Goal: Obtain resource: Obtain resource

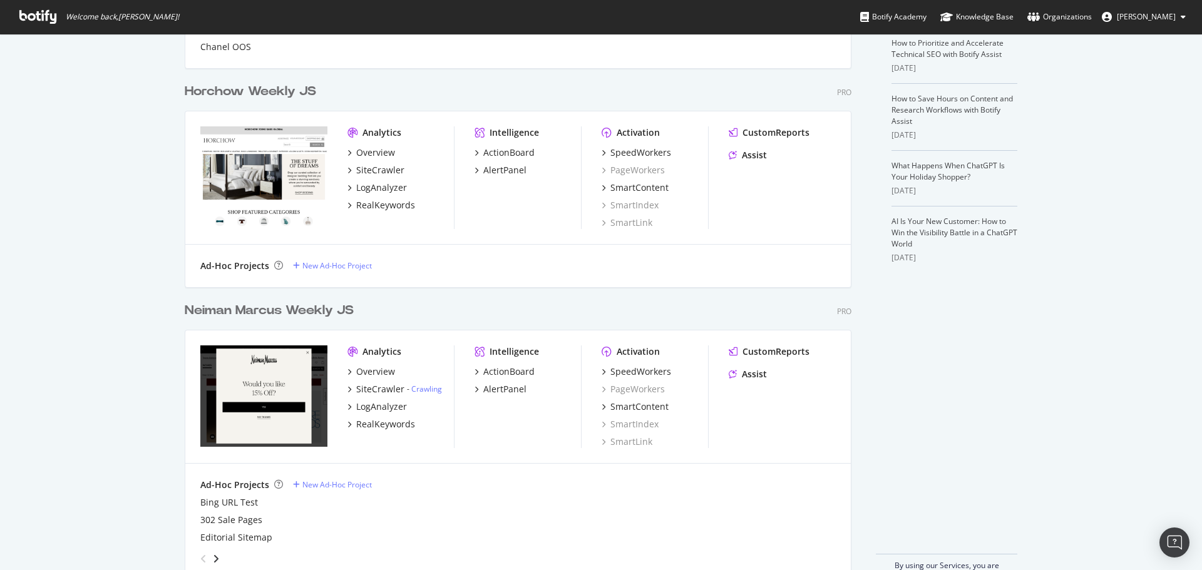
scroll to position [314, 0]
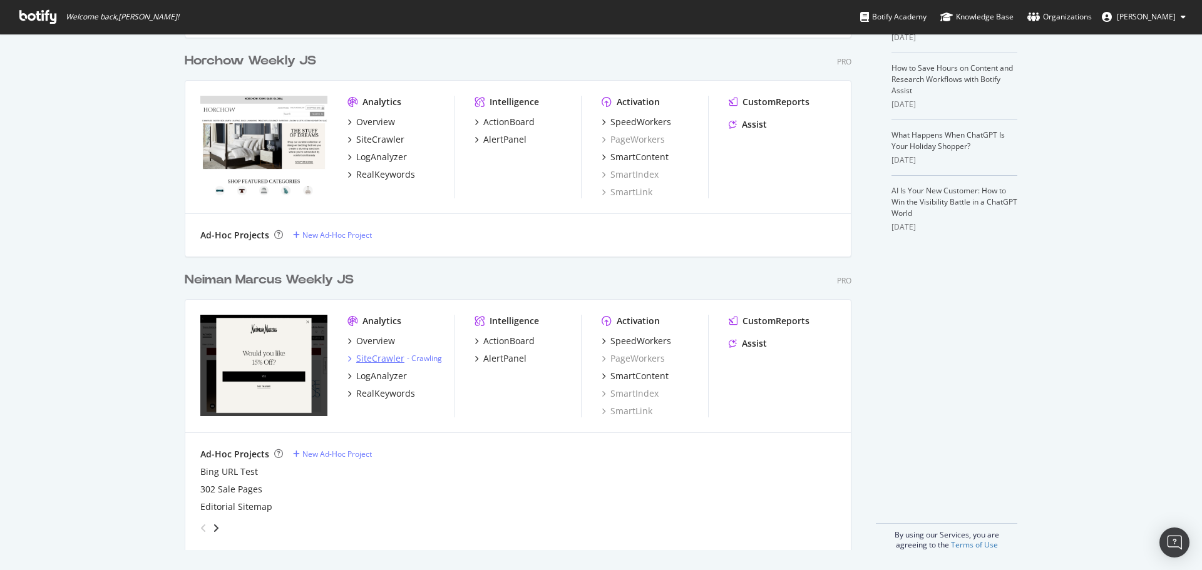
click at [381, 359] on div "SiteCrawler" at bounding box center [380, 358] width 48 height 13
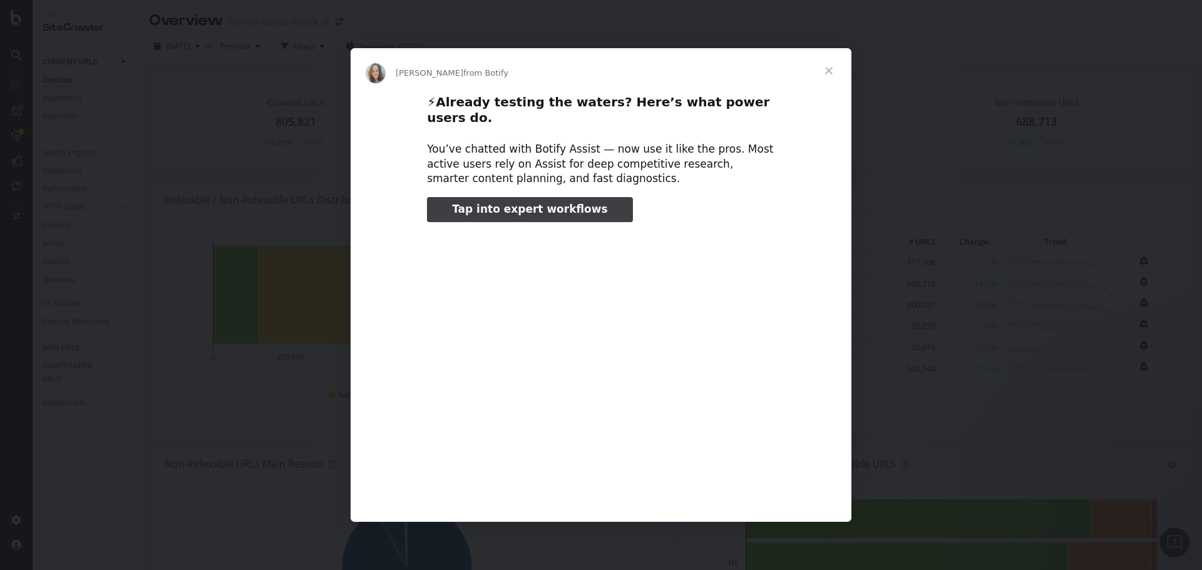
type input "540816"
click at [829, 71] on span "Close" at bounding box center [828, 70] width 45 height 45
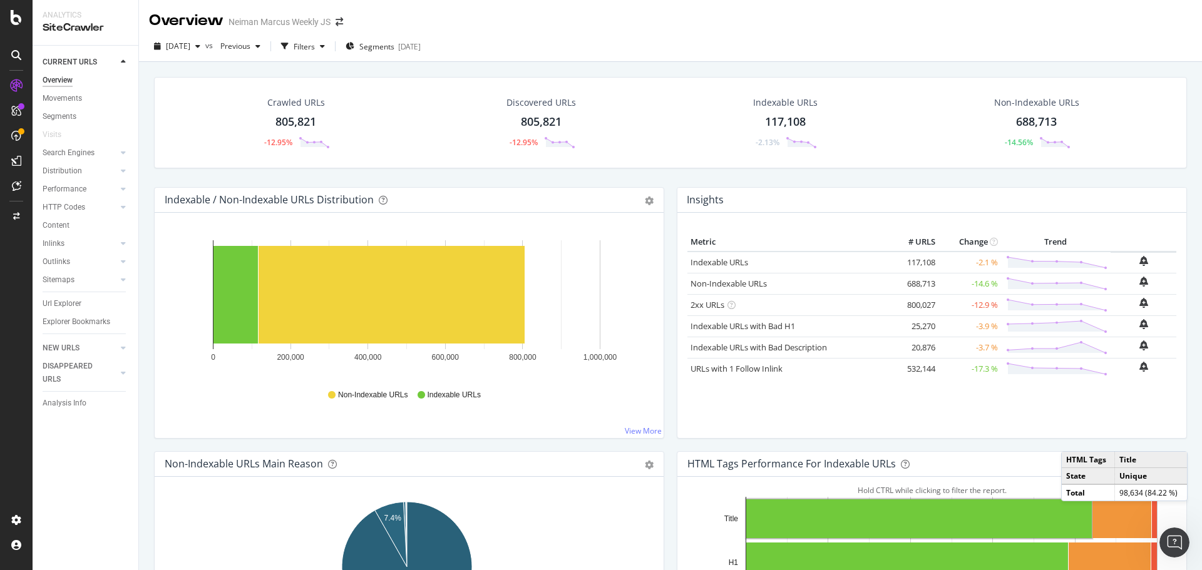
drag, startPoint x: 207, startPoint y: 503, endPoint x: 196, endPoint y: 505, distance: 10.8
click at [111, 494] on div "CURRENT URLS Overview Movements Segments Visits Search Engines Top Charts Segme…" at bounding box center [86, 308] width 106 height 524
click at [282, 121] on div "805,821" at bounding box center [295, 122] width 41 height 16
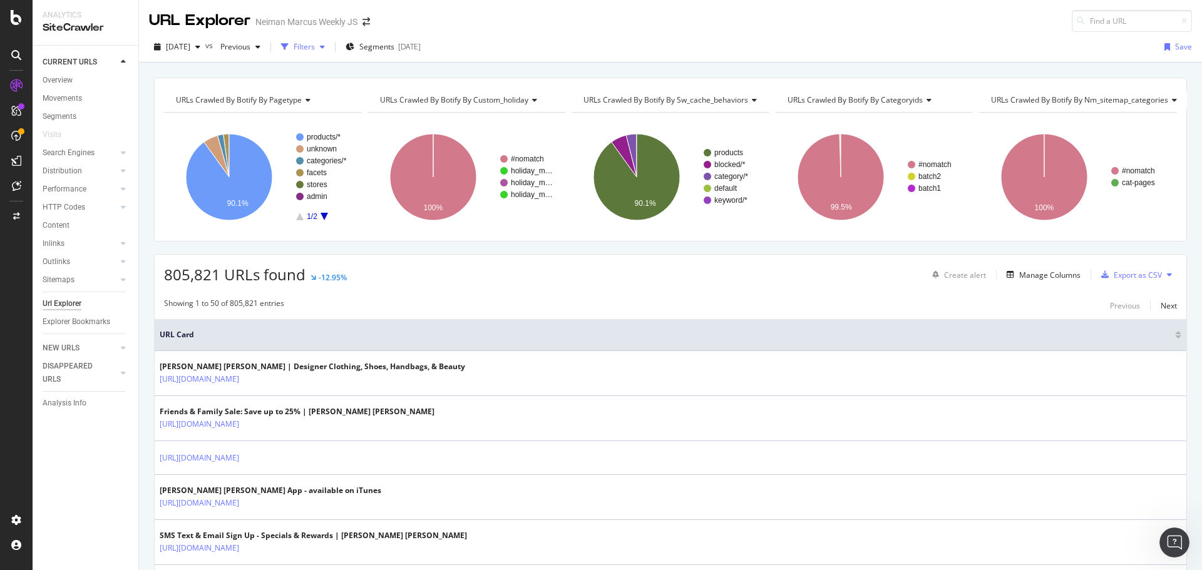
click at [289, 45] on icon "button" at bounding box center [285, 47] width 8 height 8
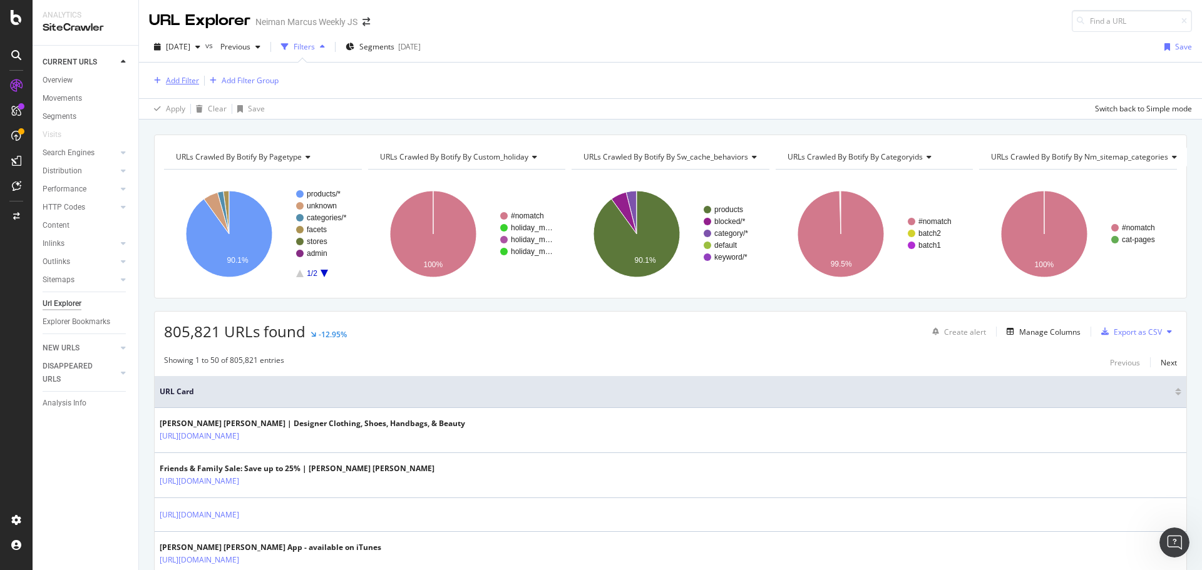
click at [183, 79] on div "Add Filter" at bounding box center [182, 80] width 33 height 11
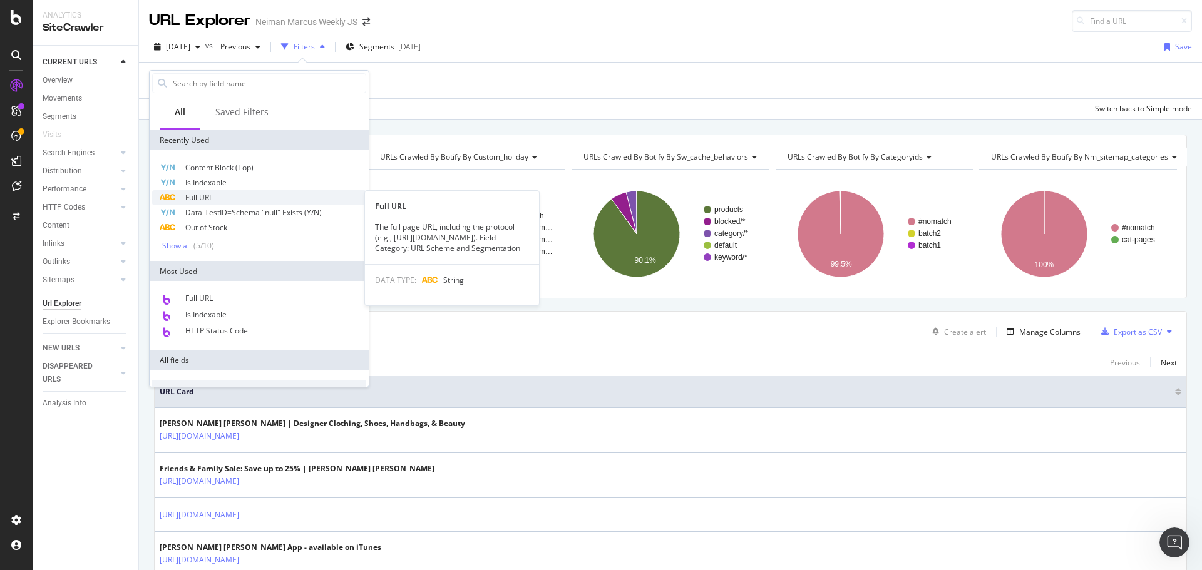
click at [207, 200] on span "Full URL" at bounding box center [199, 197] width 28 height 11
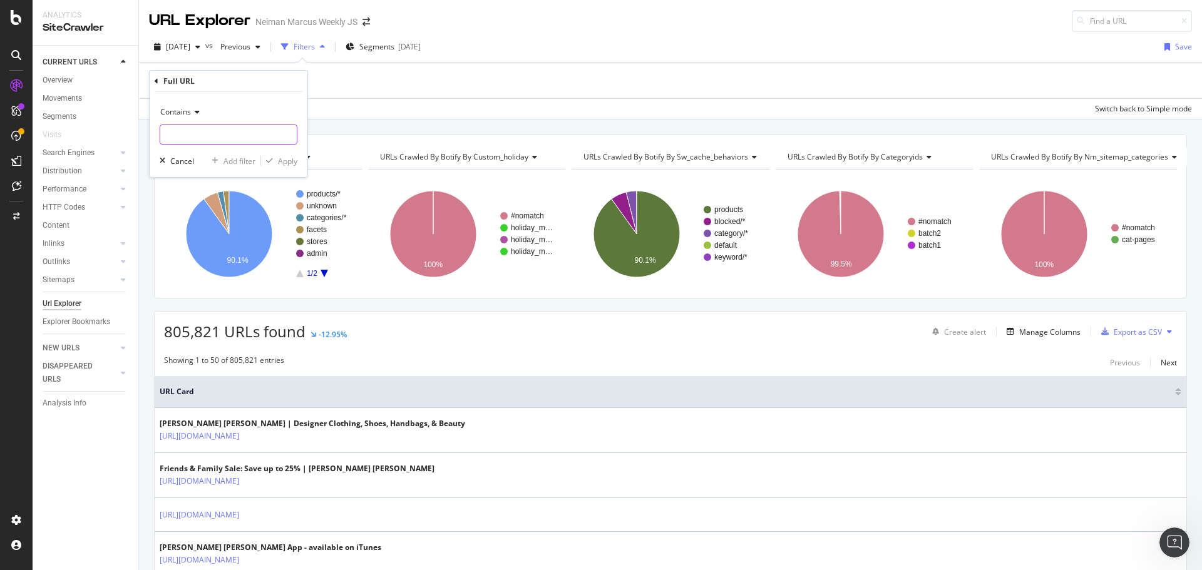
click at [199, 137] on input "text" at bounding box center [228, 135] width 136 height 20
type input "/c/"
click at [275, 162] on div "button" at bounding box center [269, 161] width 17 height 8
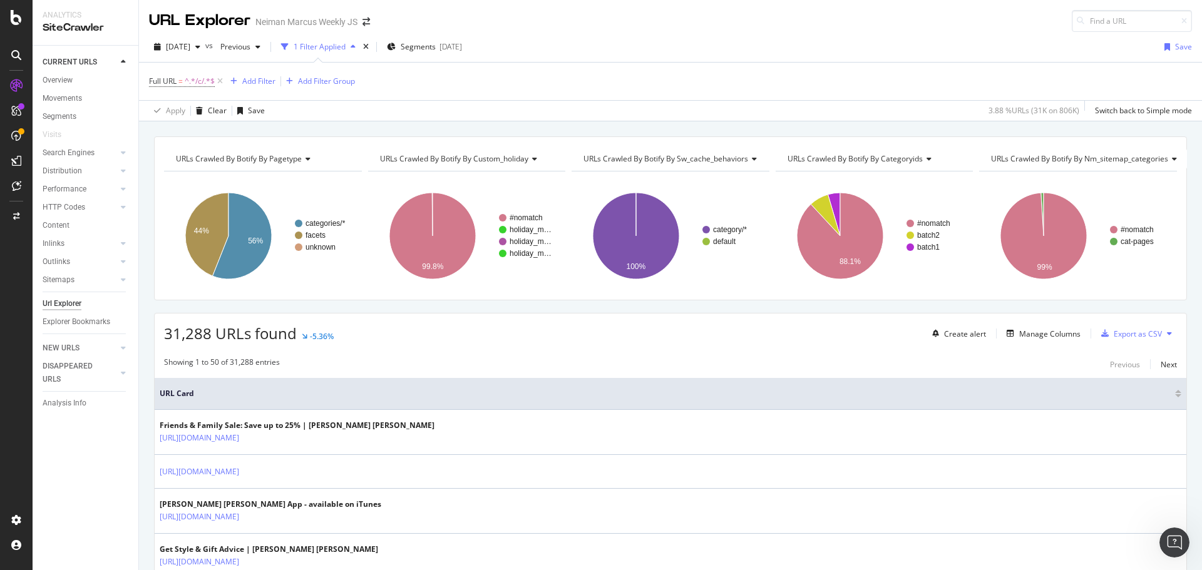
click at [259, 73] on div "Full URL = ^.*/c/.*$ Add Filter Add Filter Group" at bounding box center [252, 82] width 206 height 18
click at [260, 89] on div "Full URL = ^.*/c/.*$ Add Filter Add Filter Group" at bounding box center [252, 82] width 206 height 18
click at [261, 83] on div "Add Filter" at bounding box center [258, 81] width 33 height 11
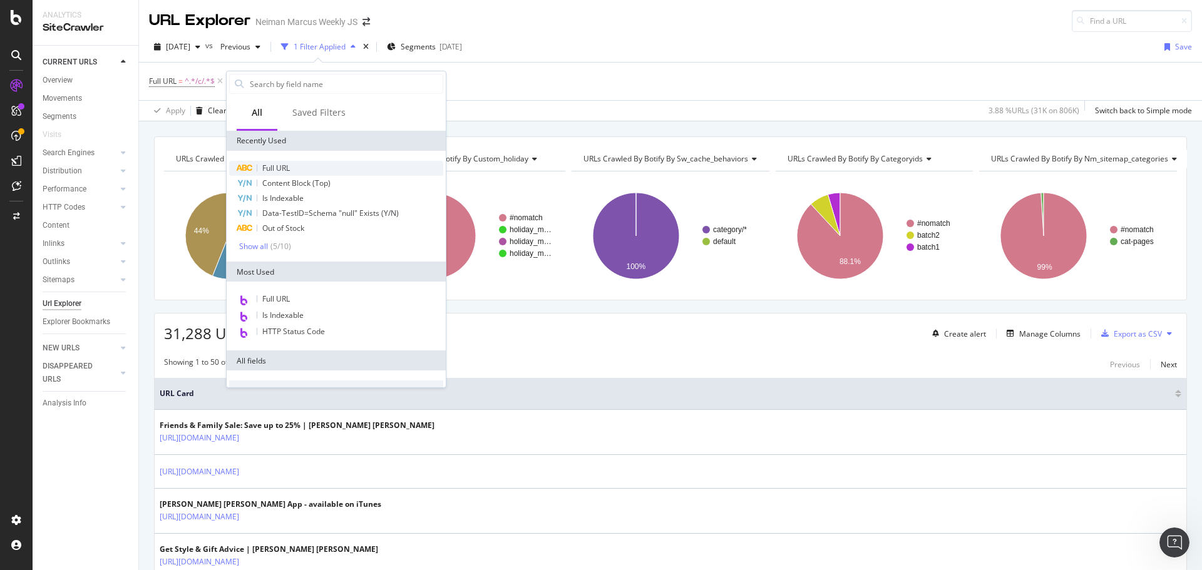
click at [274, 173] on div "Full URL" at bounding box center [336, 168] width 214 height 15
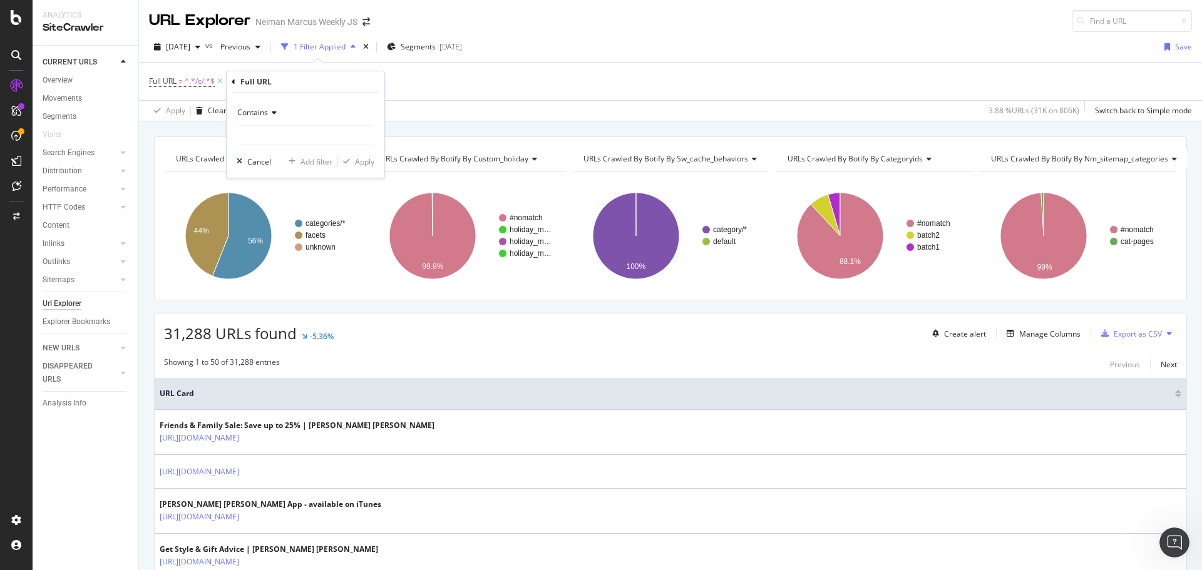
click at [267, 114] on span "Contains" at bounding box center [252, 112] width 31 height 11
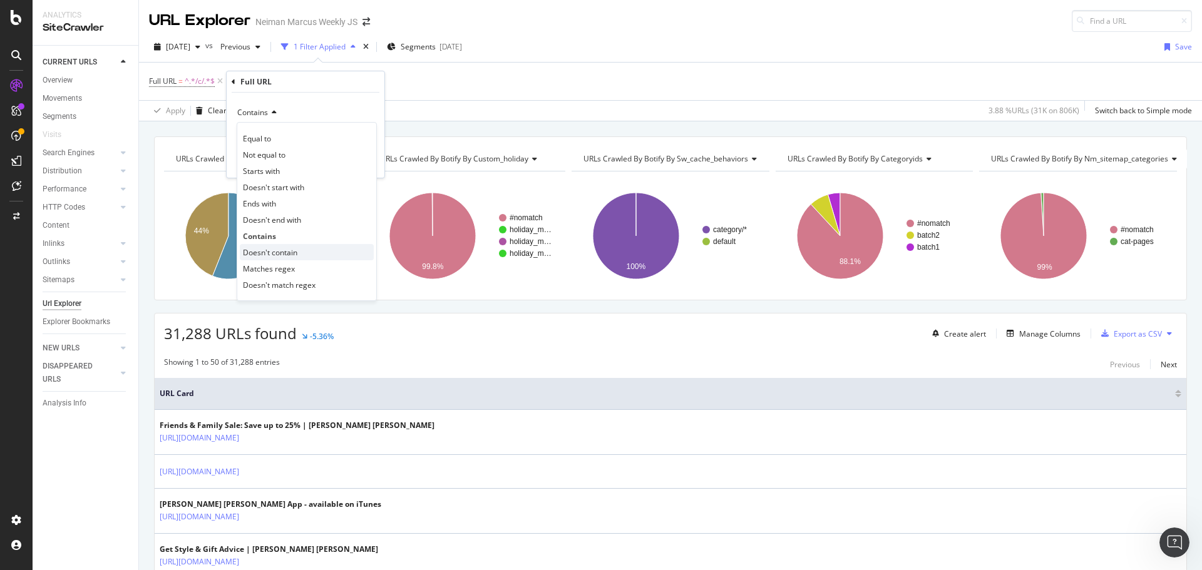
click at [272, 250] on span "Doesn't contain" at bounding box center [270, 252] width 54 height 11
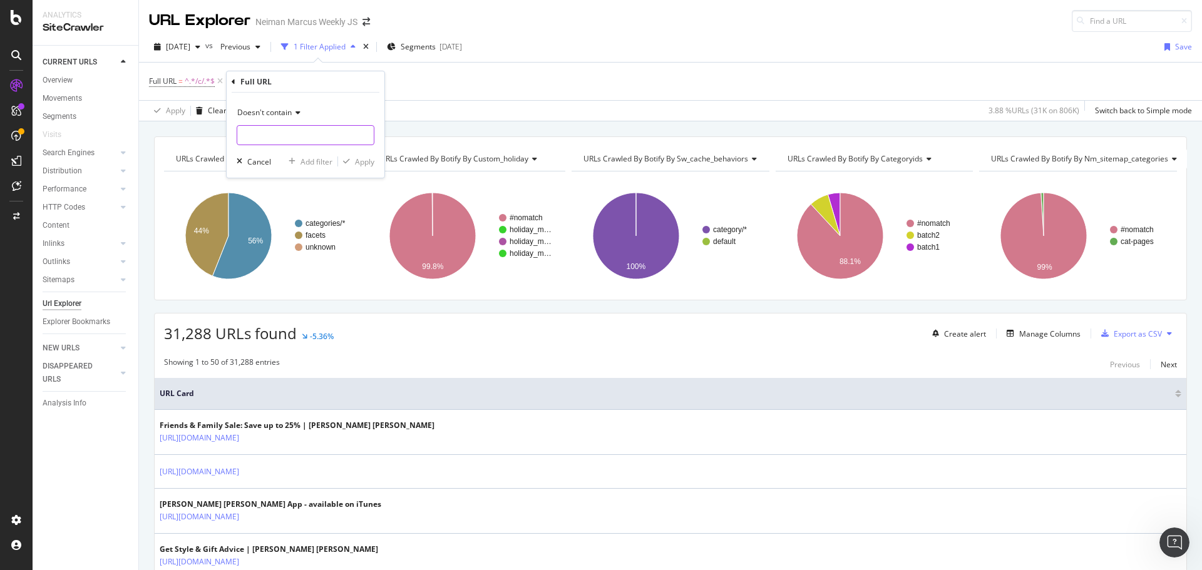
click at [284, 141] on input "text" at bounding box center [305, 135] width 136 height 20
type input "?"
click at [366, 166] on div "Apply" at bounding box center [364, 161] width 19 height 11
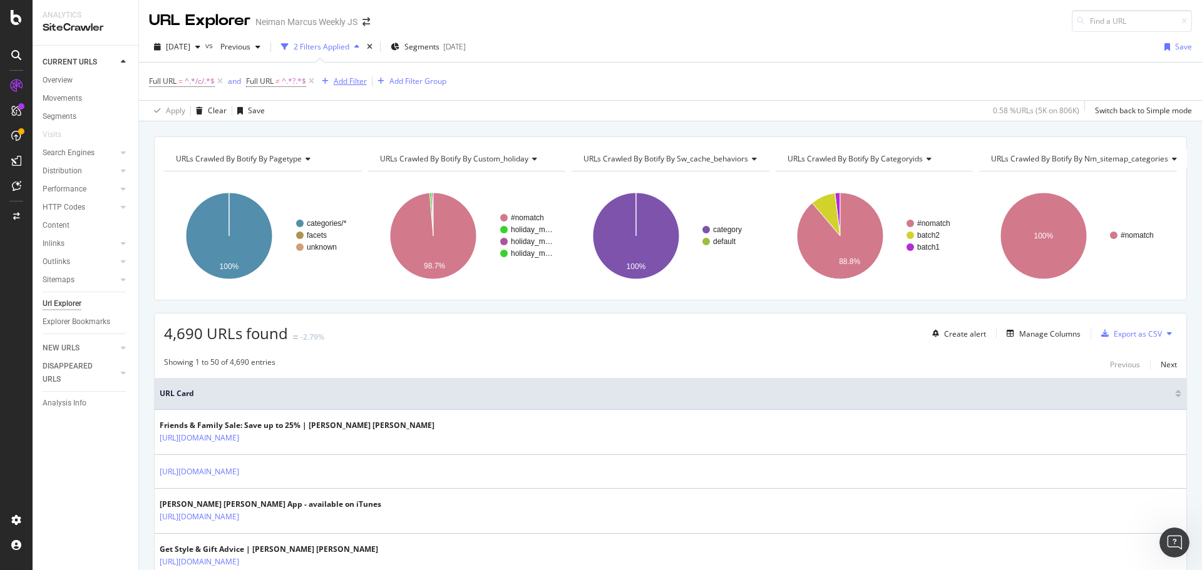
click at [344, 84] on div "Add Filter" at bounding box center [350, 81] width 33 height 11
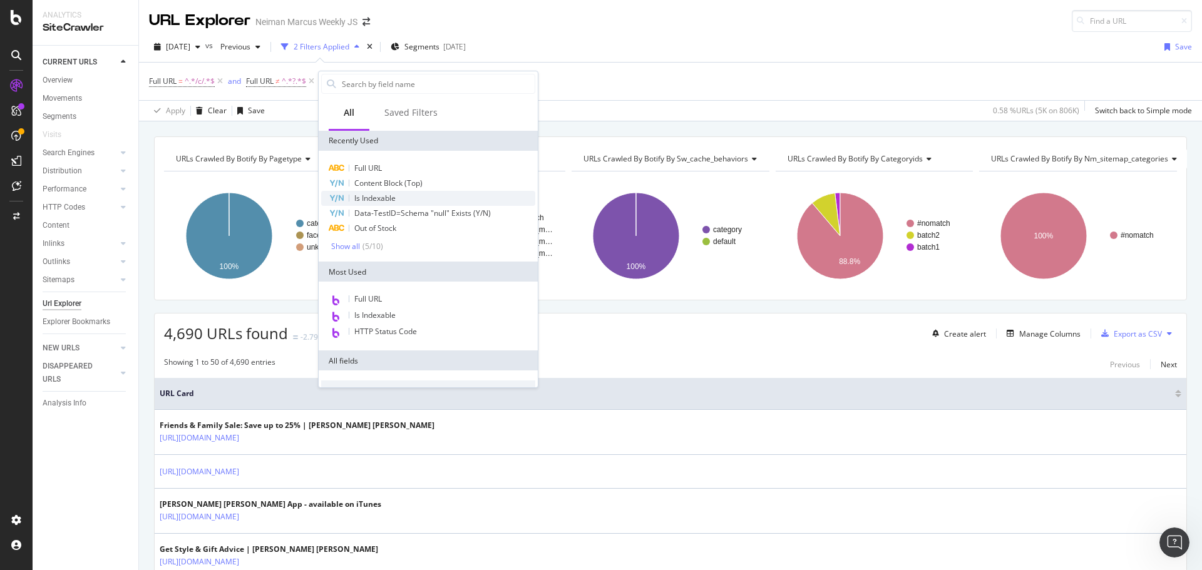
click at [372, 197] on span "Is Indexable" at bounding box center [374, 198] width 41 height 11
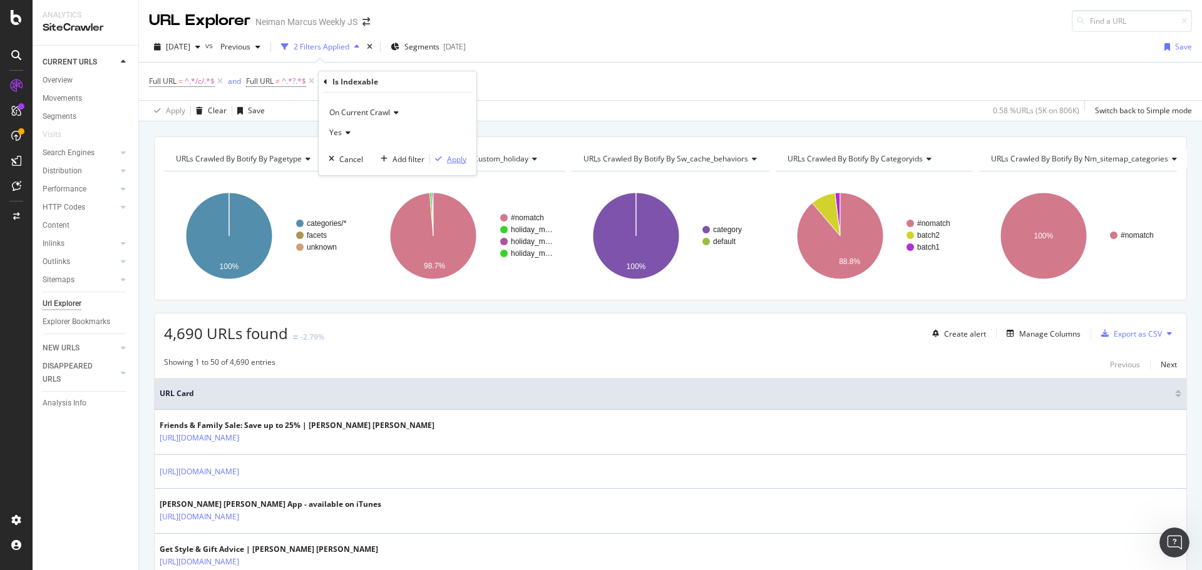
click at [454, 156] on div "Apply" at bounding box center [456, 159] width 19 height 11
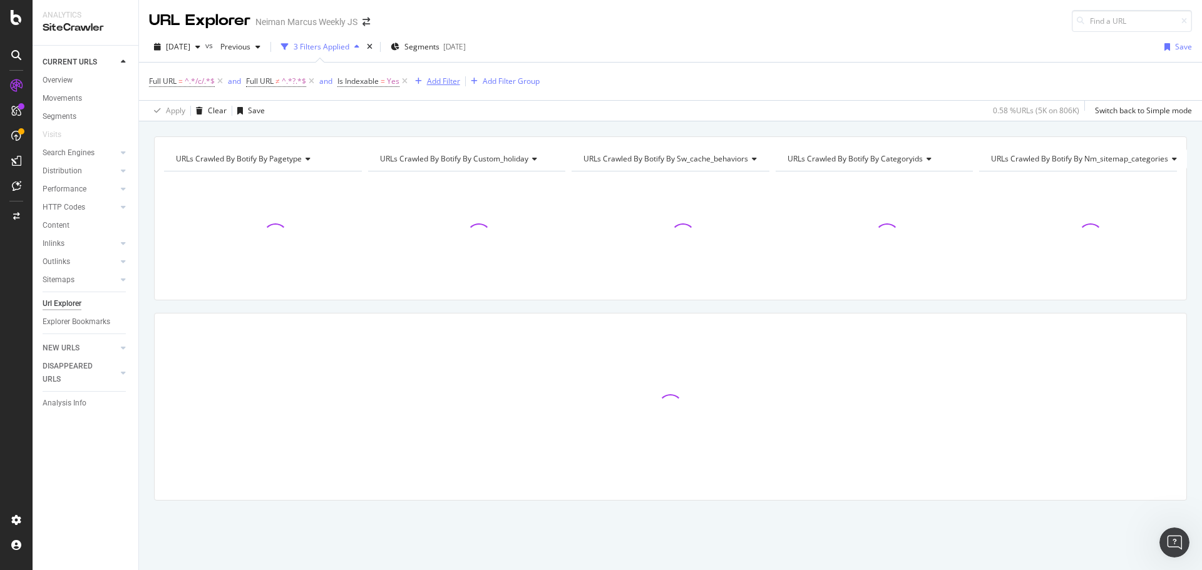
click at [453, 86] on div "Add Filter" at bounding box center [443, 81] width 33 height 11
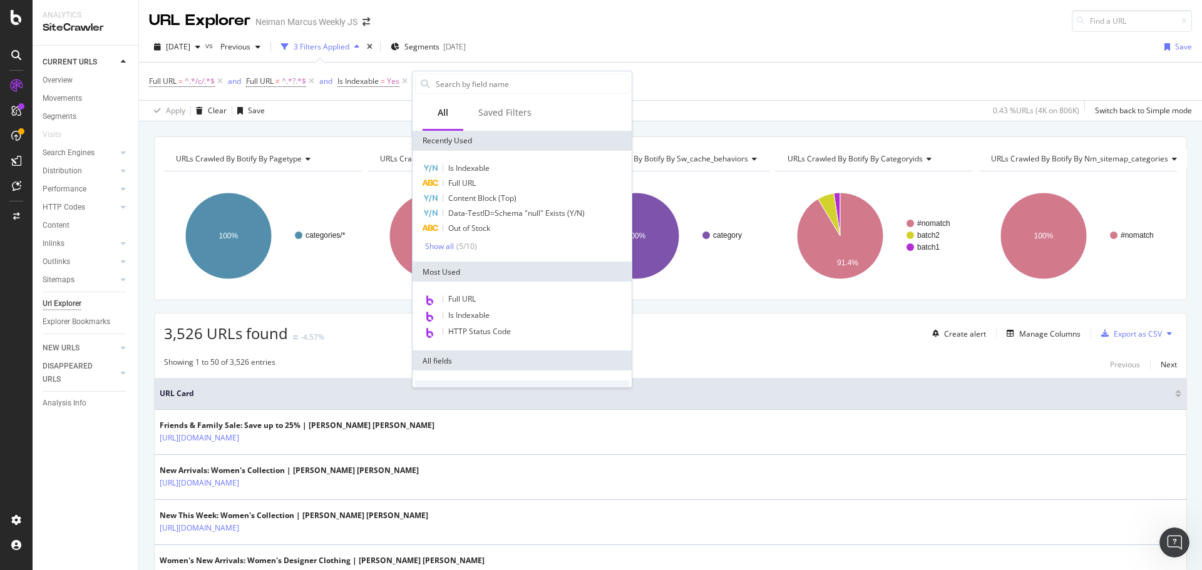
click at [689, 322] on div "3,526 URLs found -4.57% Create alert Manage Columns Export as CSV" at bounding box center [670, 329] width 1031 height 31
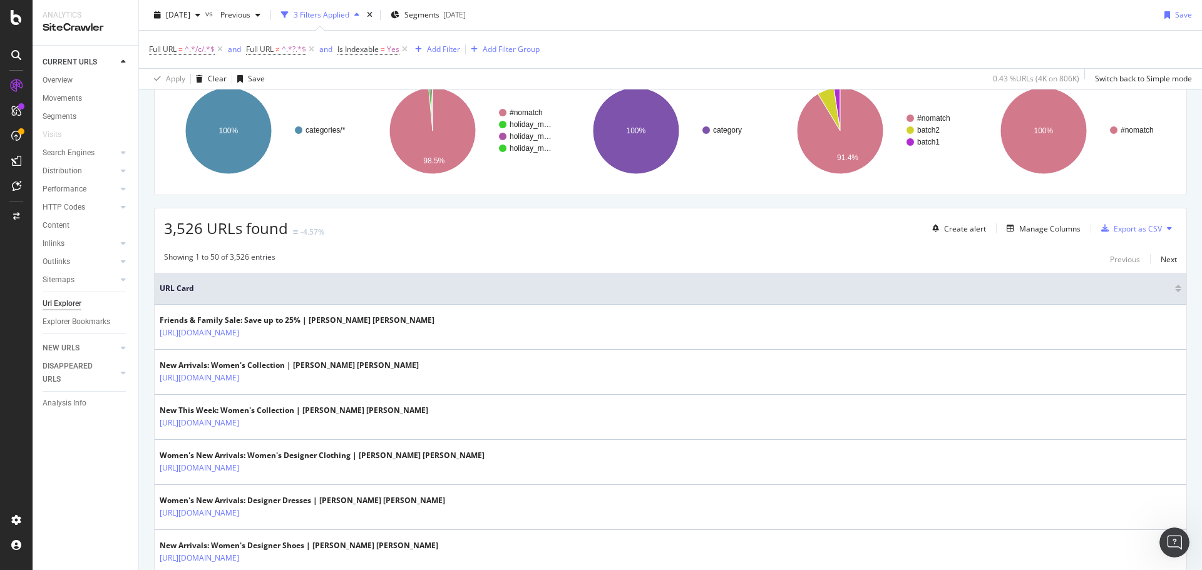
scroll to position [125, 0]
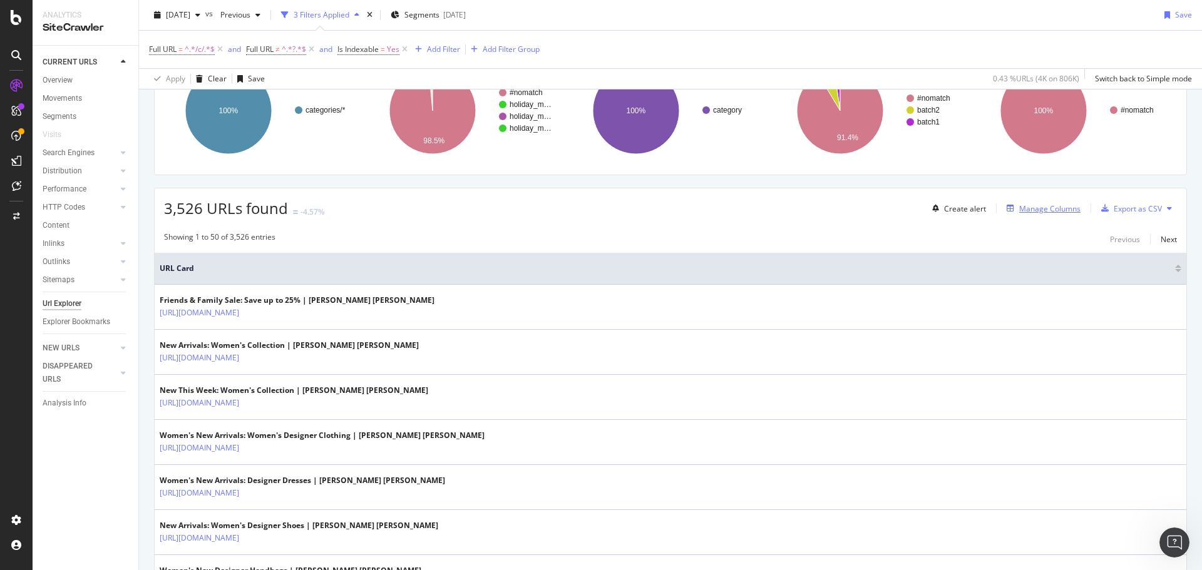
click at [1036, 216] on button "Manage Columns" at bounding box center [1040, 208] width 79 height 15
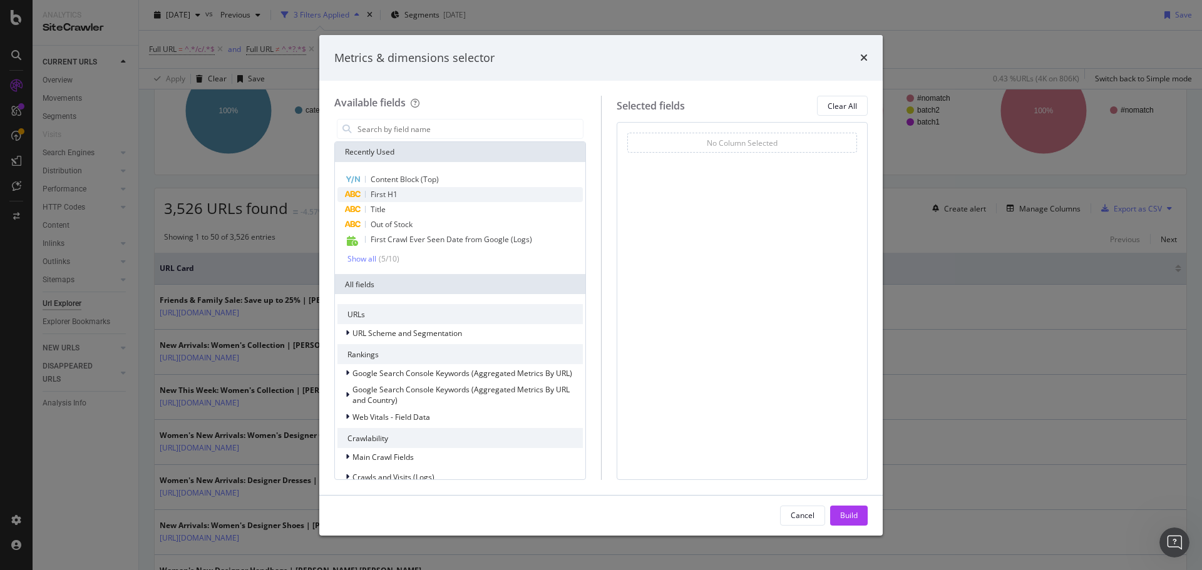
click at [382, 197] on span "First H1" at bounding box center [383, 194] width 27 height 11
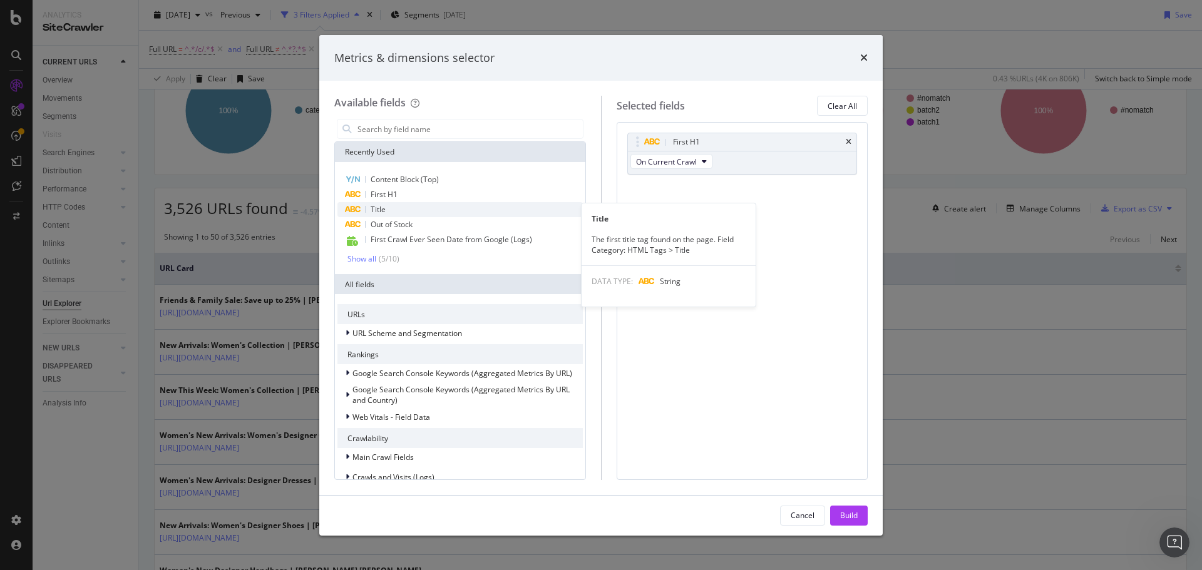
click at [382, 208] on span "Title" at bounding box center [377, 209] width 15 height 11
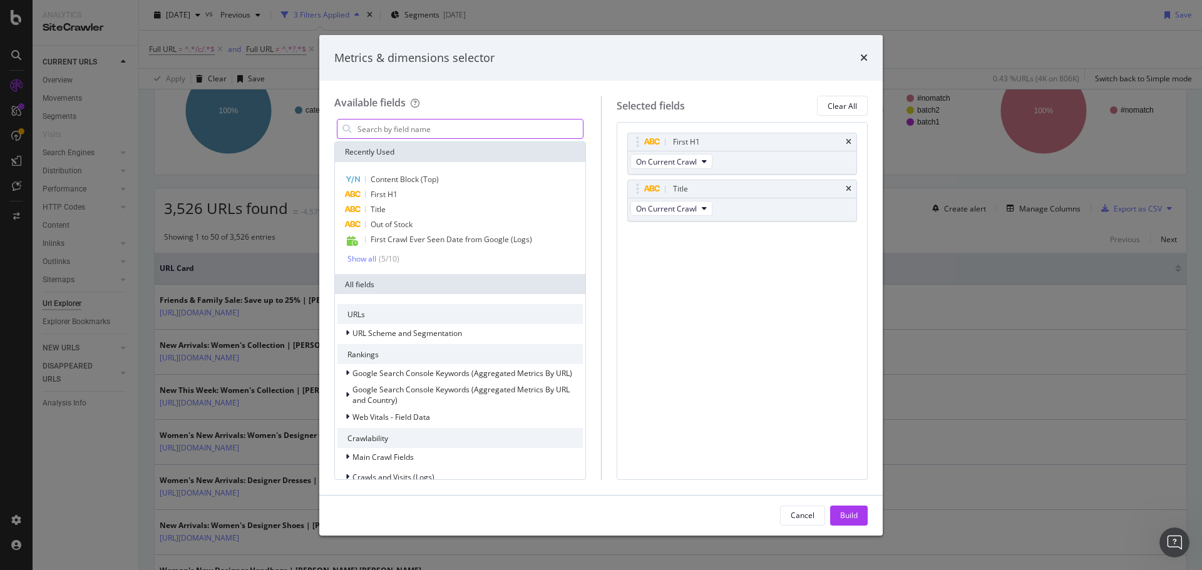
click at [403, 128] on input "modal" at bounding box center [469, 129] width 227 height 19
click at [847, 516] on div "Build" at bounding box center [849, 515] width 18 height 11
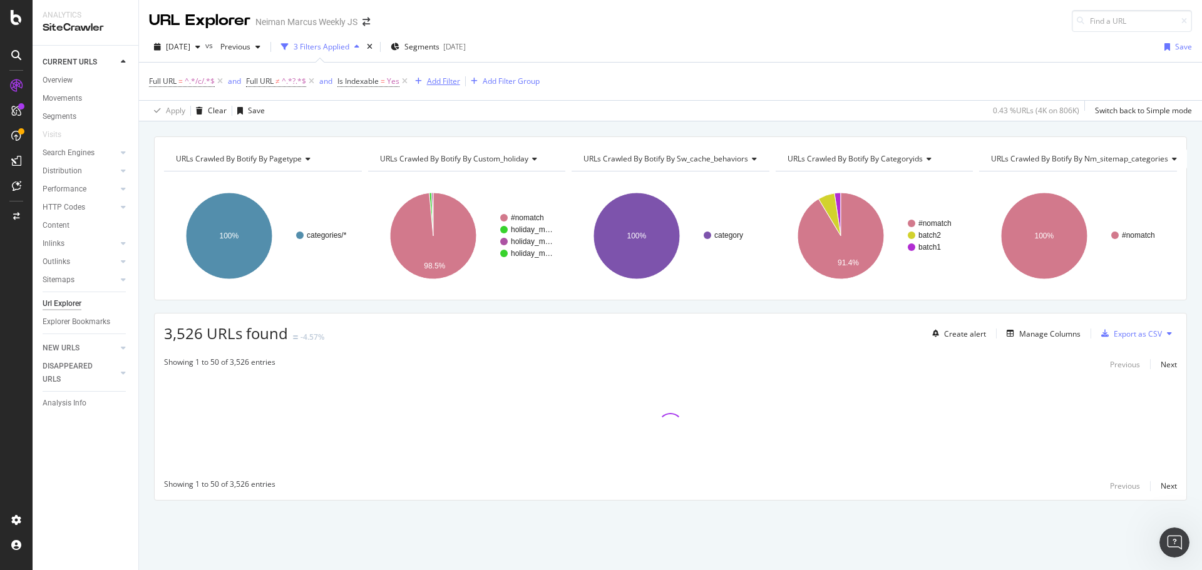
click at [431, 75] on div "Add Filter" at bounding box center [435, 81] width 50 height 14
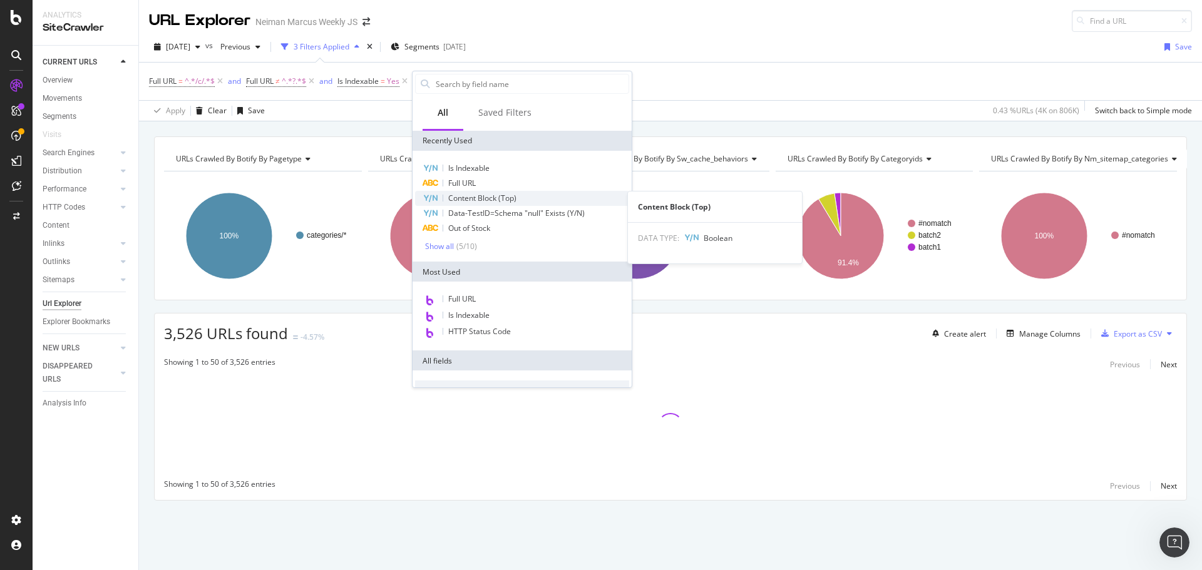
click at [491, 200] on span "Content Block (Top)" at bounding box center [482, 198] width 68 height 11
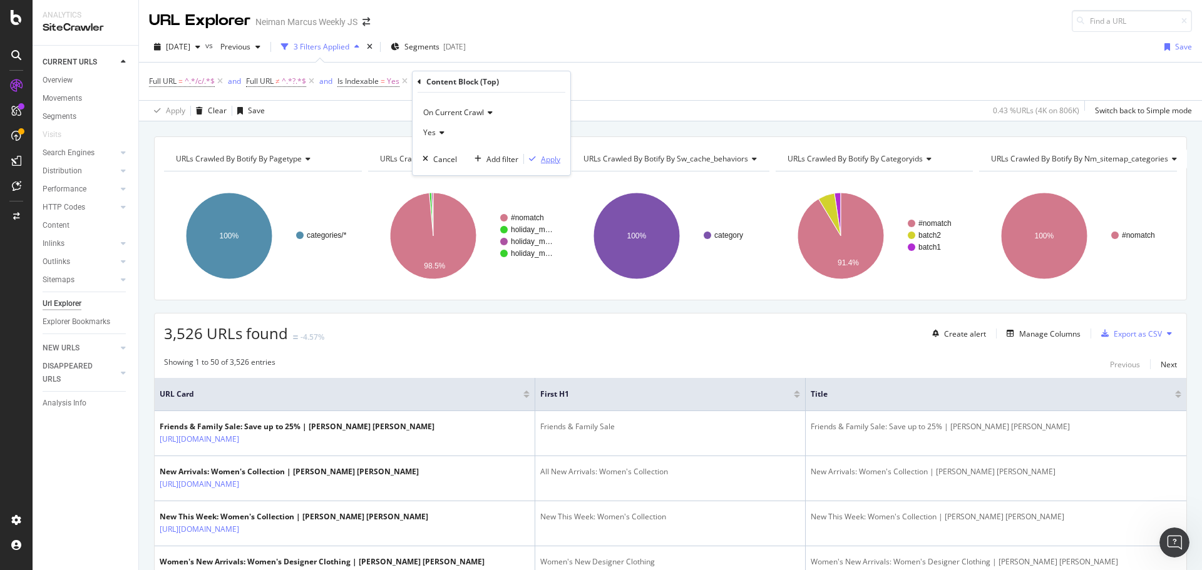
click at [548, 158] on div "Apply" at bounding box center [550, 159] width 19 height 11
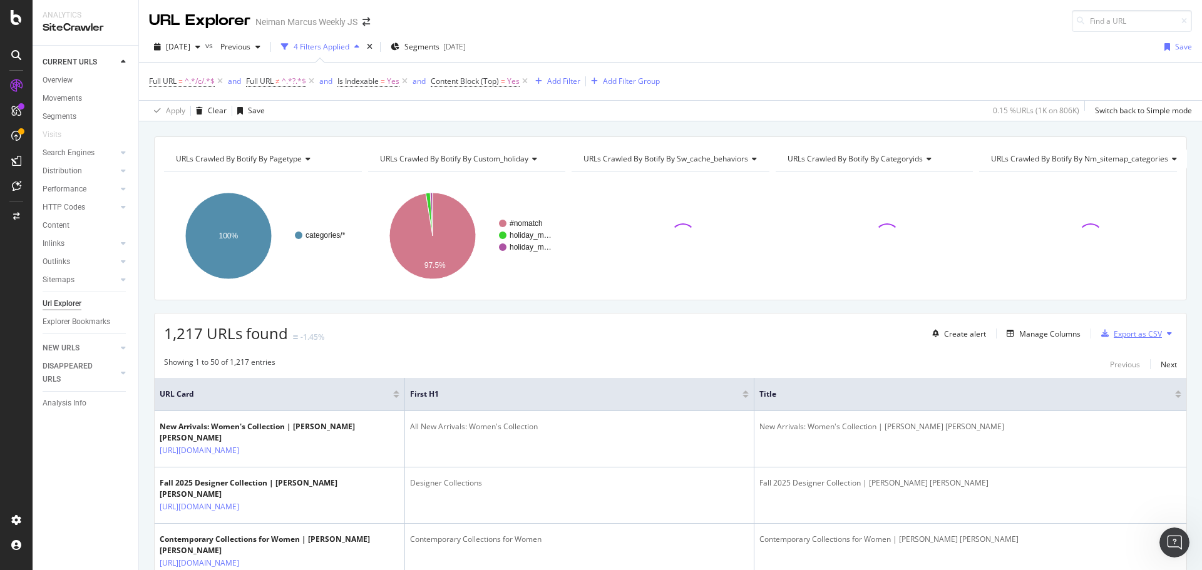
click at [1128, 332] on div "Export as CSV" at bounding box center [1137, 334] width 48 height 11
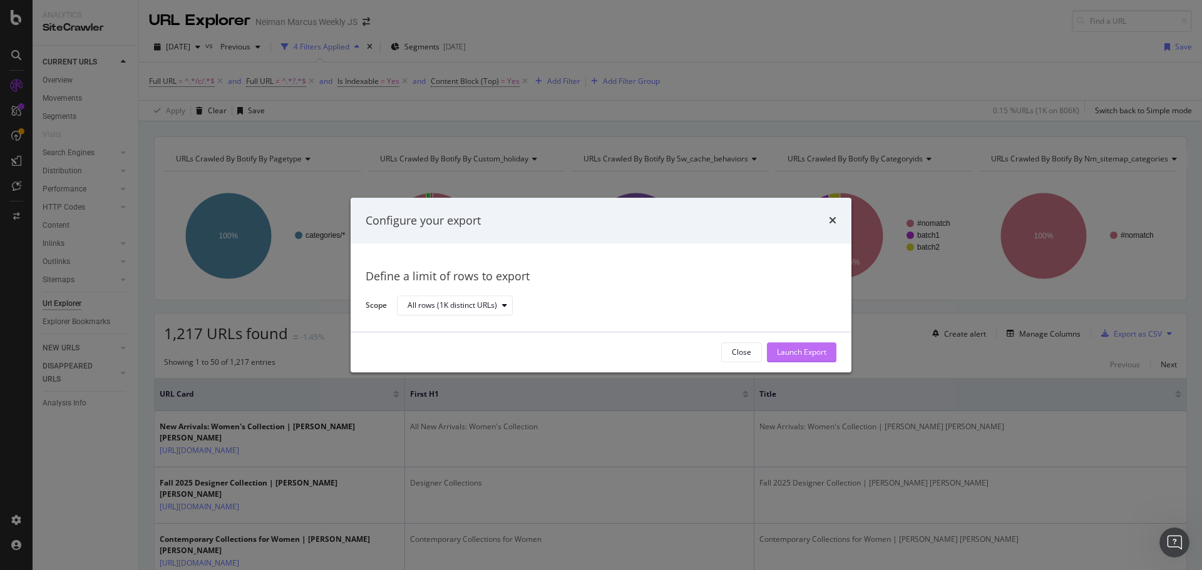
click at [800, 354] on div "Launch Export" at bounding box center [801, 352] width 49 height 11
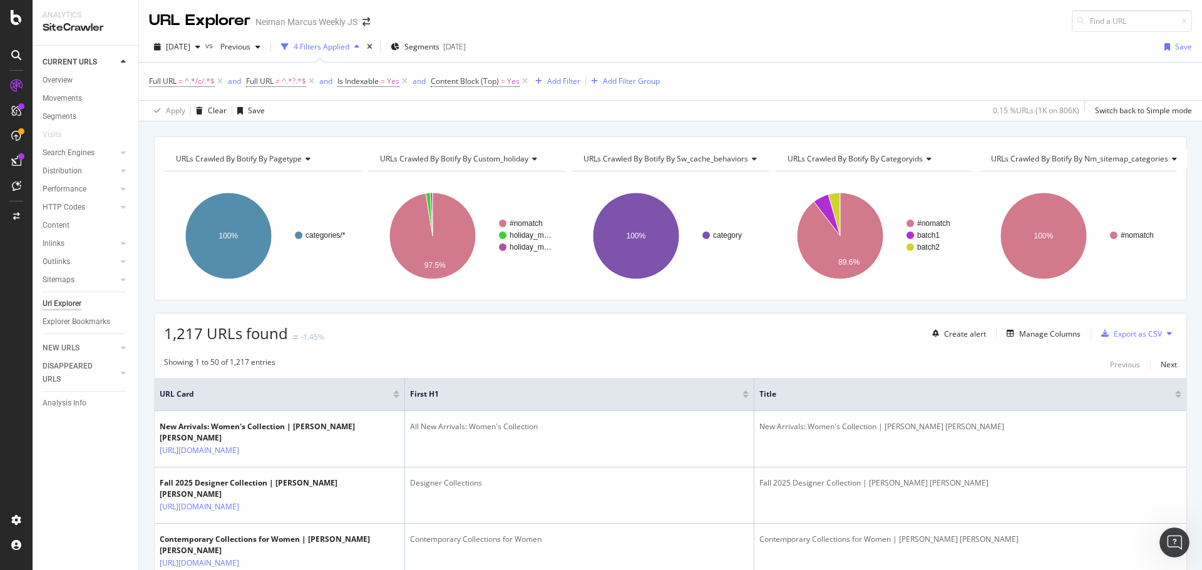
click at [802, 72] on div "Full URL = ^.*/c/.*$ and Full URL ≠ ^.*?.*$ and Is Indexable = Yes and Content …" at bounding box center [670, 82] width 1043 height 38
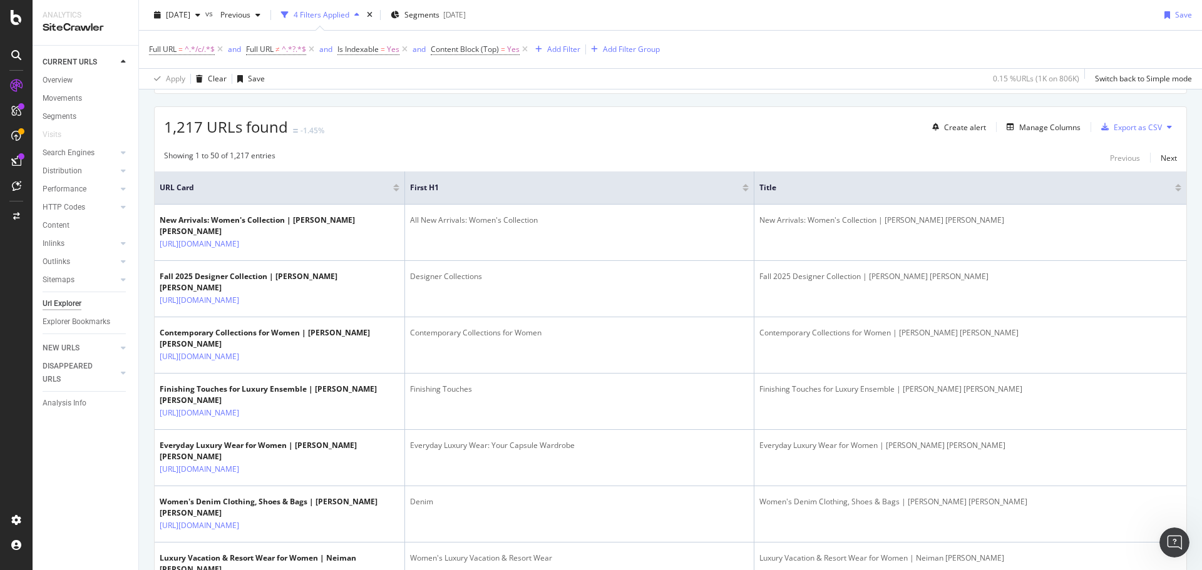
scroll to position [313, 0]
